Goal: Task Accomplishment & Management: Use online tool/utility

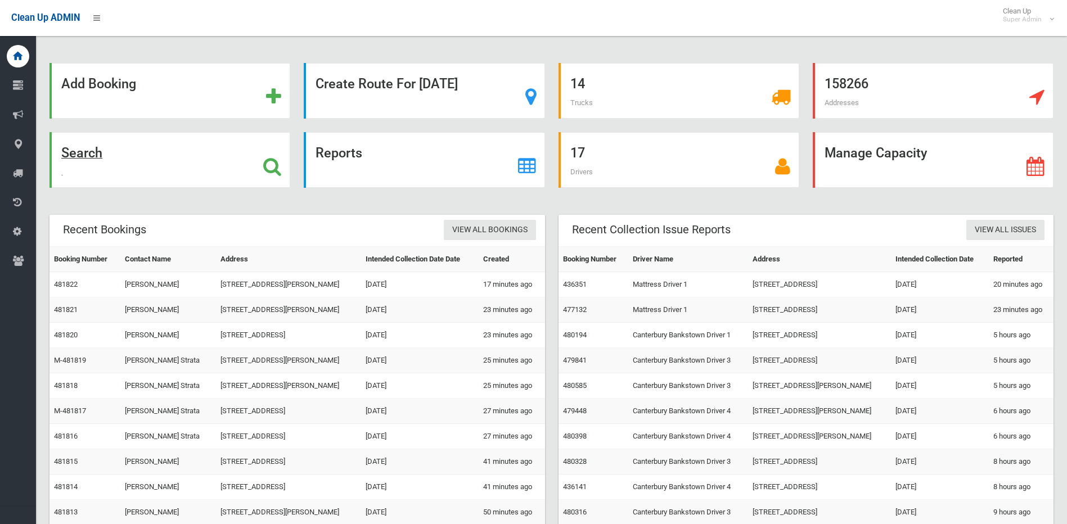
click at [272, 170] on icon at bounding box center [272, 166] width 18 height 19
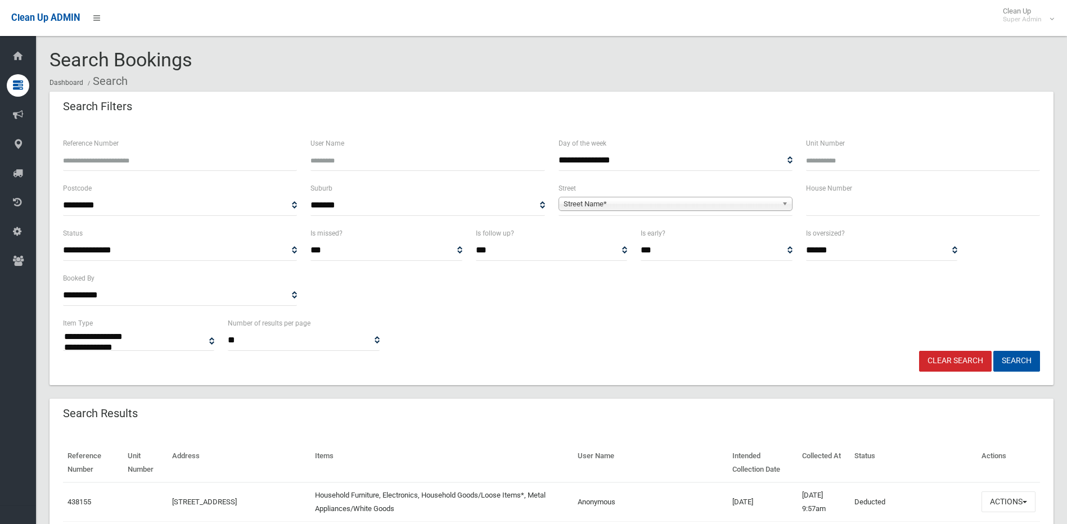
select select
click at [832, 211] on input "text" at bounding box center [923, 205] width 234 height 21
type input "***"
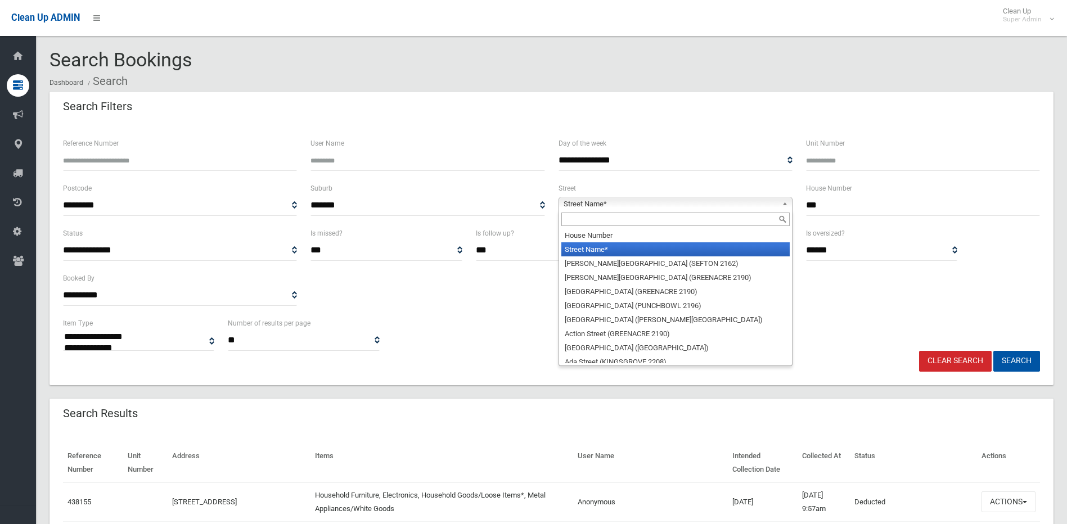
click at [720, 208] on span "Street Name*" at bounding box center [671, 205] width 214 height 14
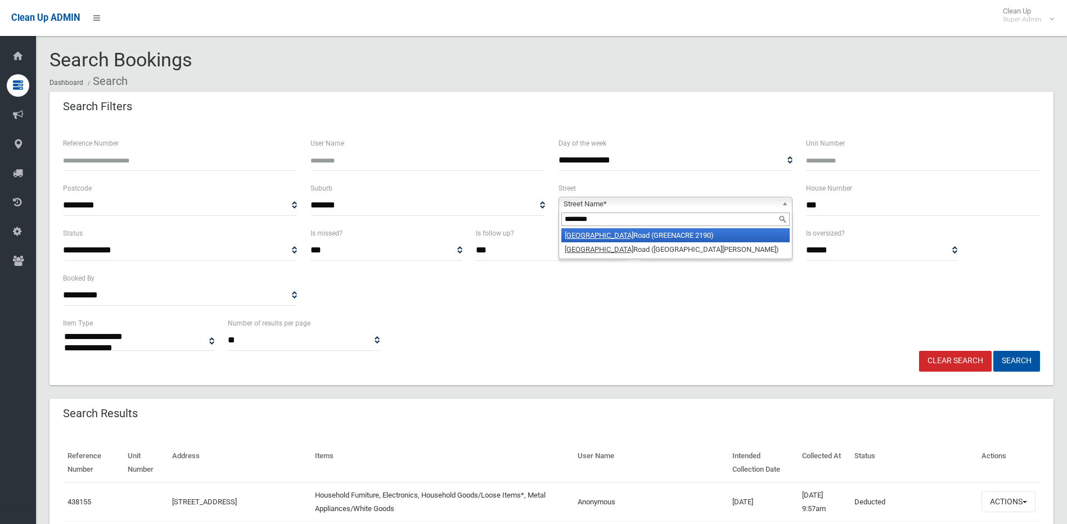
type input "********"
click at [620, 238] on li "Waterloo Road (GREENACRE 2190)" at bounding box center [676, 235] width 228 height 14
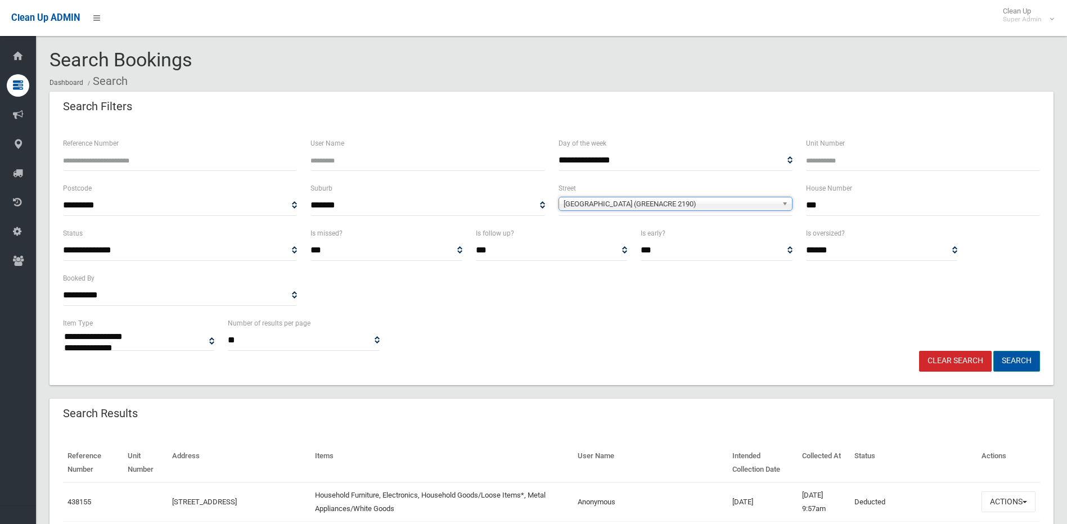
click at [1000, 363] on button "Search" at bounding box center [1017, 361] width 47 height 21
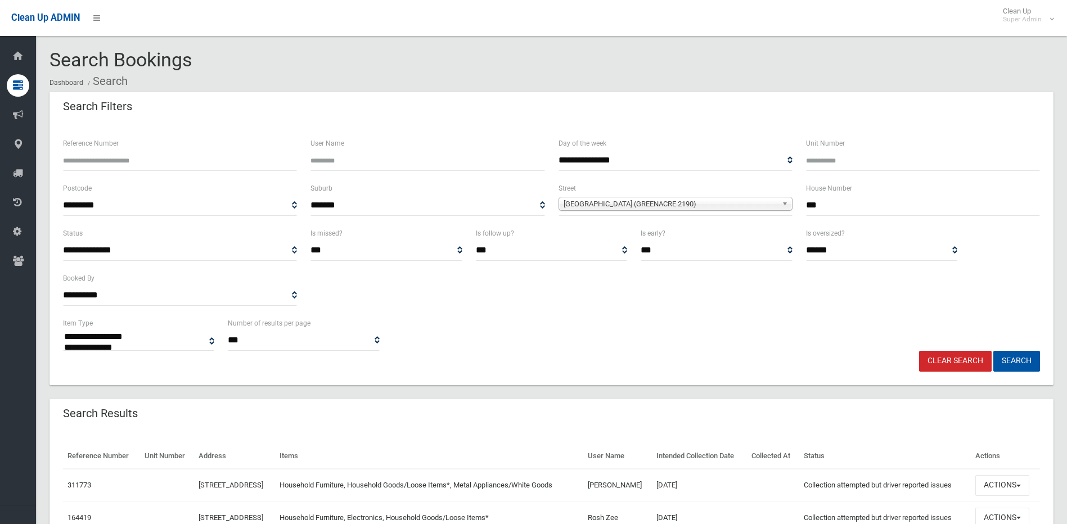
select select
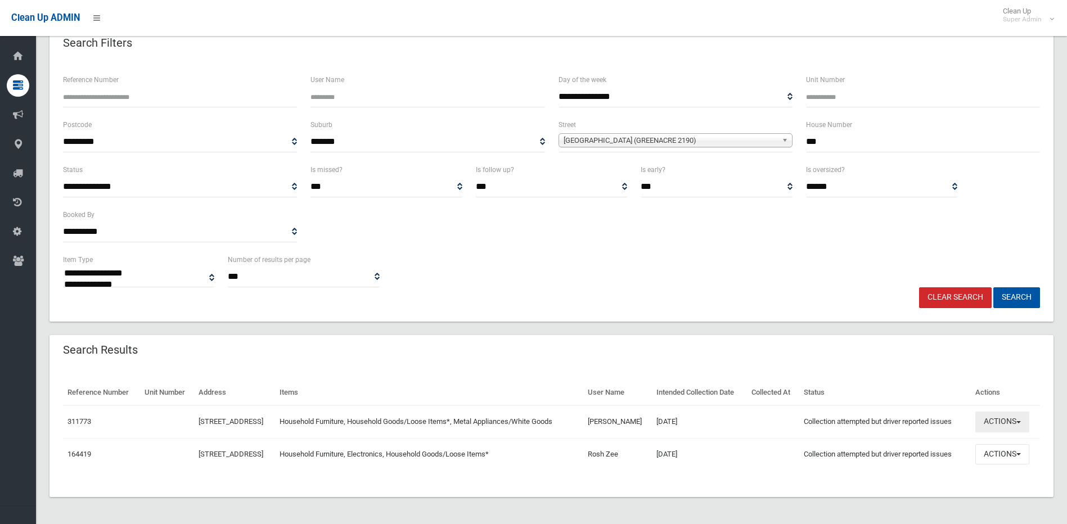
click at [997, 415] on button "Actions" at bounding box center [1003, 422] width 54 height 21
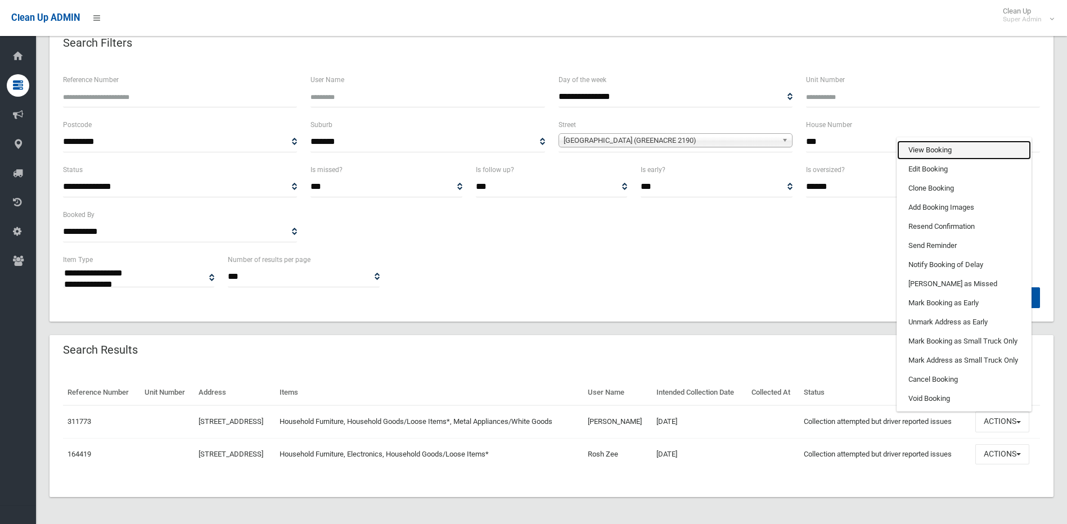
click at [930, 141] on link "View Booking" at bounding box center [964, 150] width 134 height 19
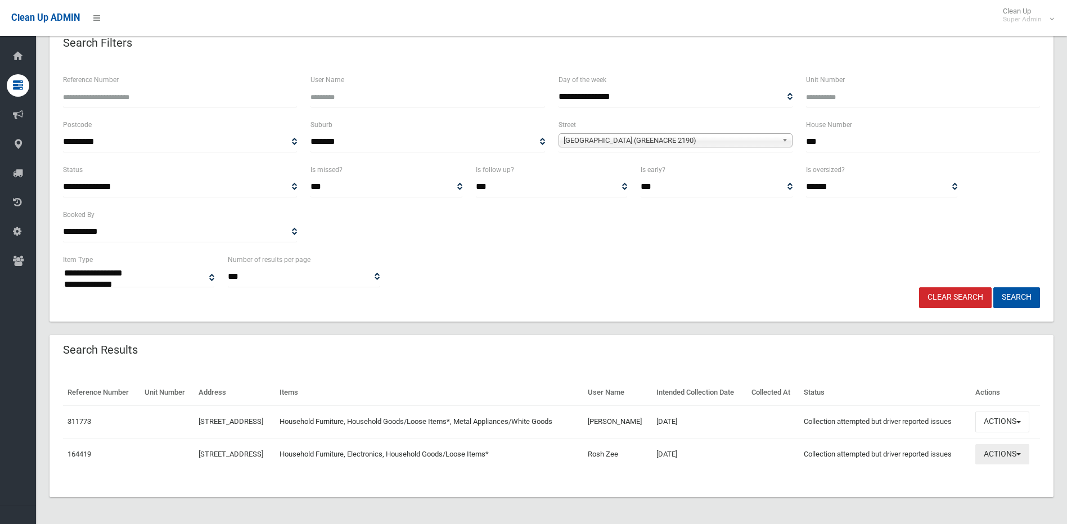
click at [1008, 448] on button "Actions" at bounding box center [1003, 455] width 54 height 21
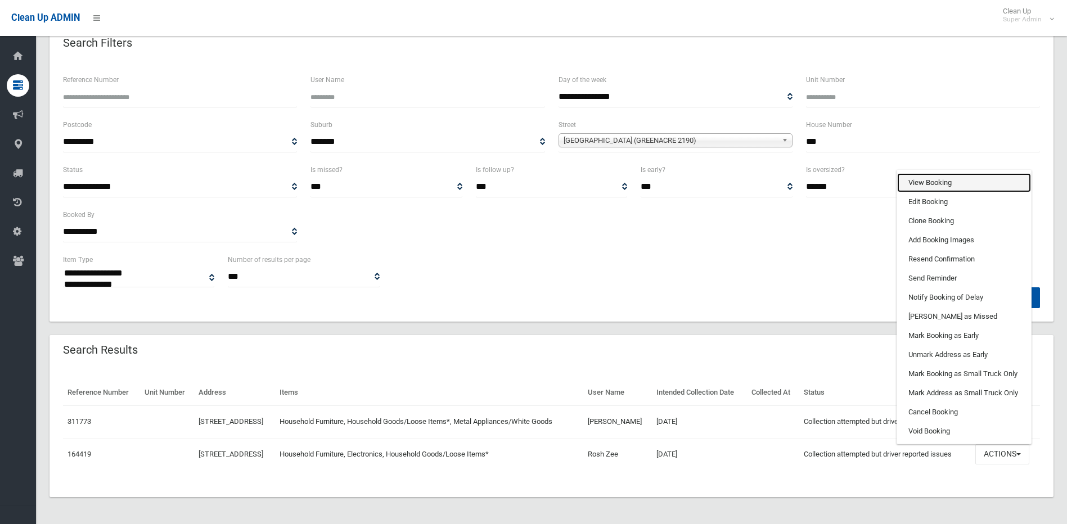
click at [950, 176] on link "View Booking" at bounding box center [964, 182] width 134 height 19
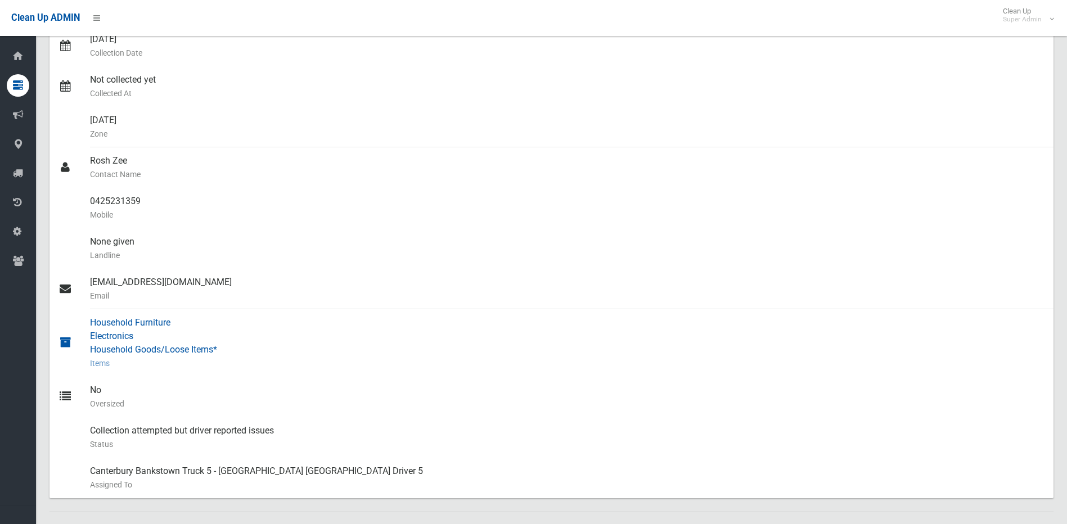
scroll to position [245, 0]
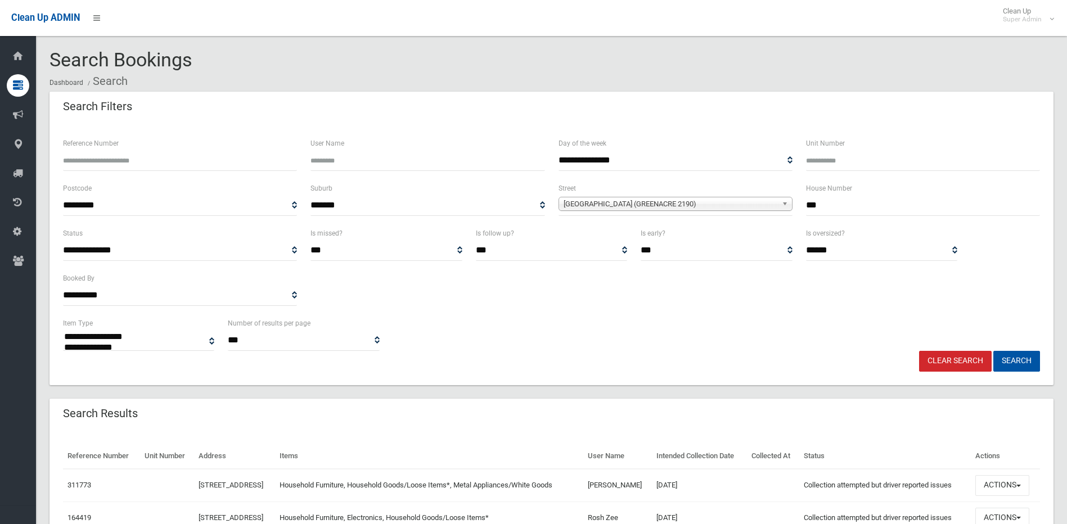
select select
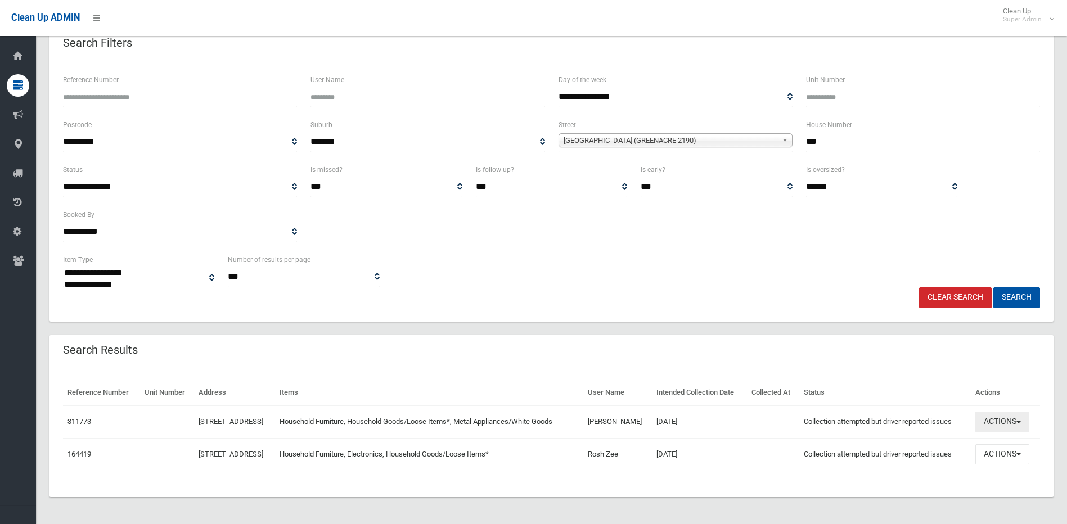
click at [988, 412] on button "Actions" at bounding box center [1003, 422] width 54 height 21
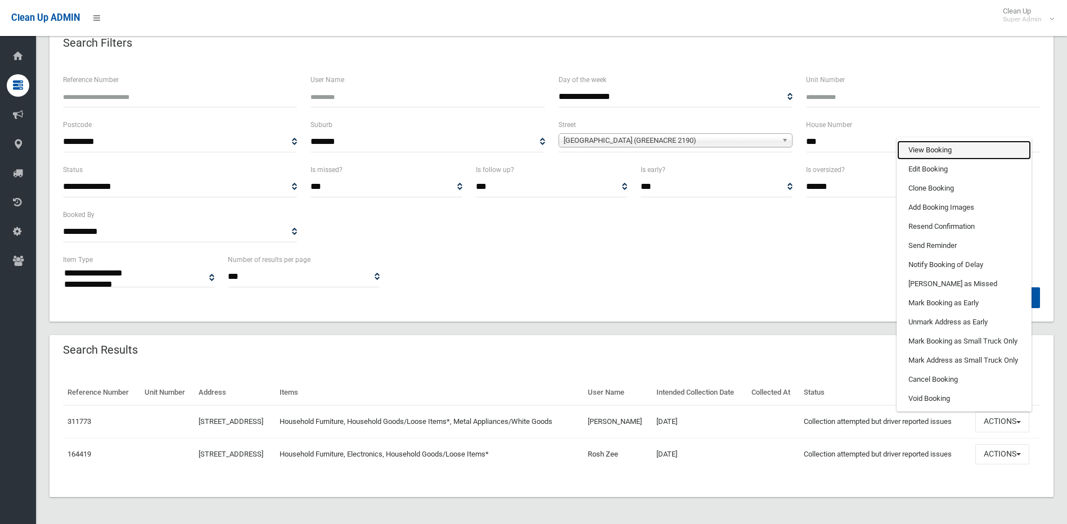
click at [922, 141] on link "View Booking" at bounding box center [964, 150] width 134 height 19
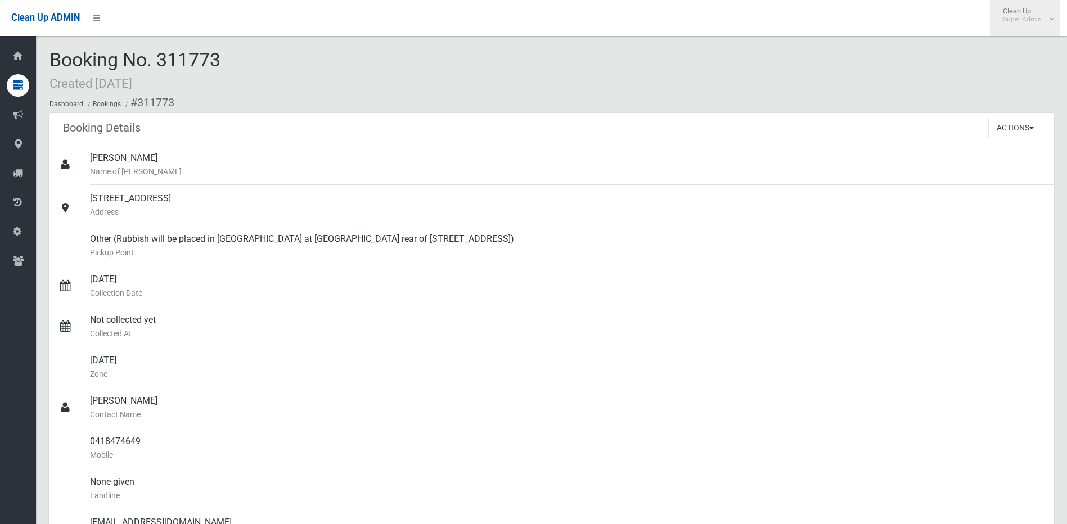
click at [1004, 14] on span "Clean Up Super Admin" at bounding box center [1026, 15] width 56 height 17
click at [1011, 57] on link "Logout" at bounding box center [1025, 48] width 69 height 19
